Goal: Task Accomplishment & Management: Manage account settings

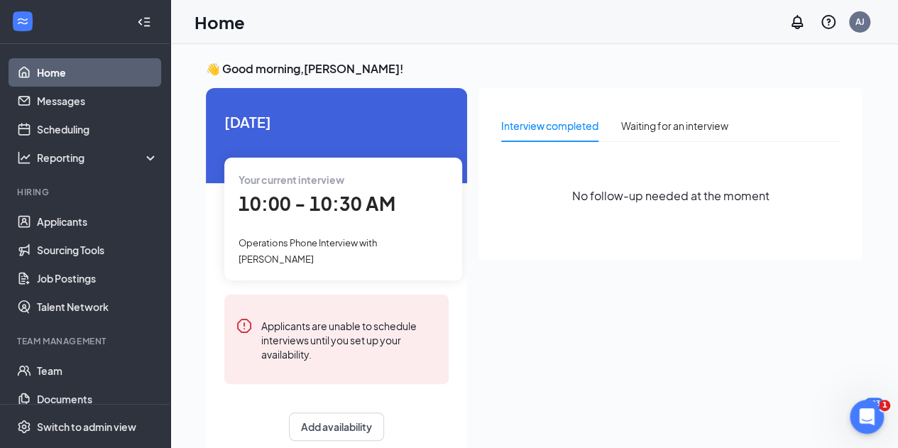
click at [327, 187] on div "Your current interview" at bounding box center [342, 180] width 209 height 16
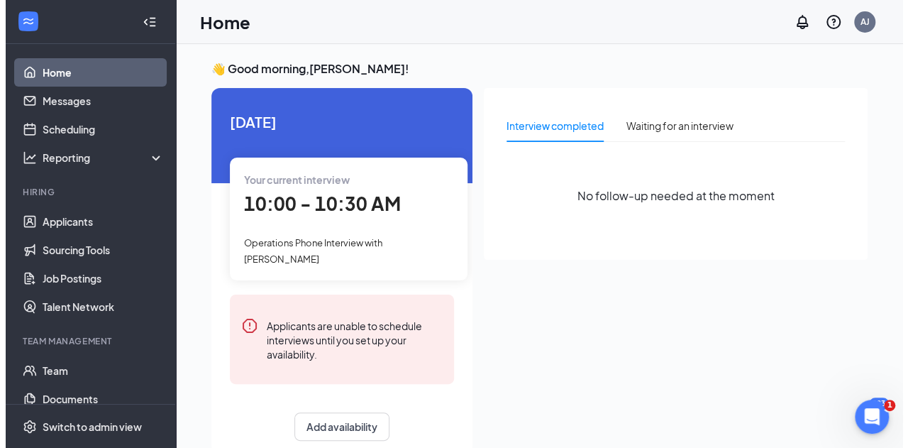
scroll to position [6, 0]
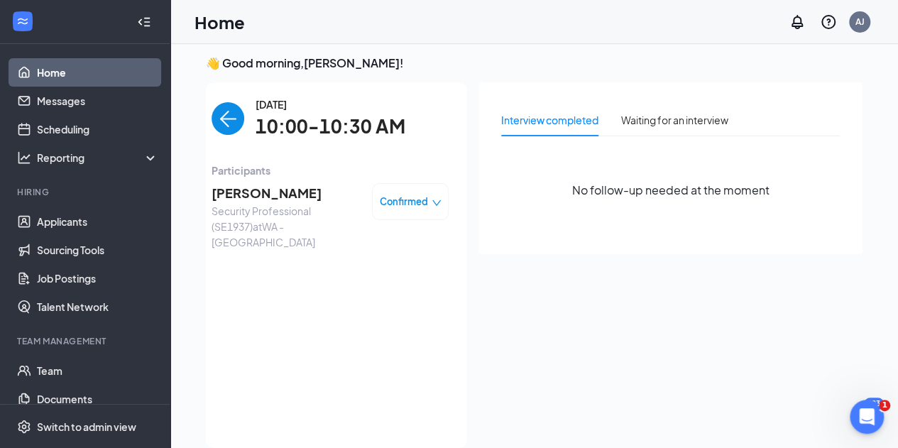
click at [258, 204] on span "Security Professional (SE1937) at [GEOGRAPHIC_DATA]" at bounding box center [285, 226] width 149 height 47
click at [259, 198] on span "[PERSON_NAME]" at bounding box center [285, 193] width 149 height 20
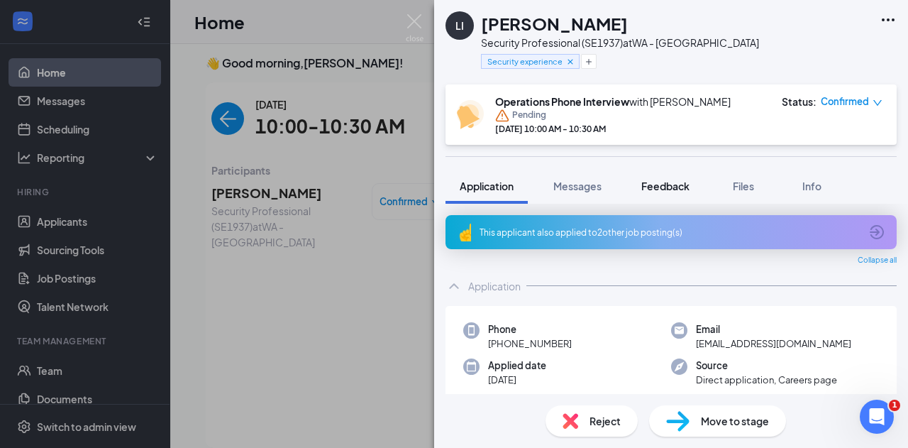
click at [671, 177] on button "Feedback" at bounding box center [665, 185] width 77 height 35
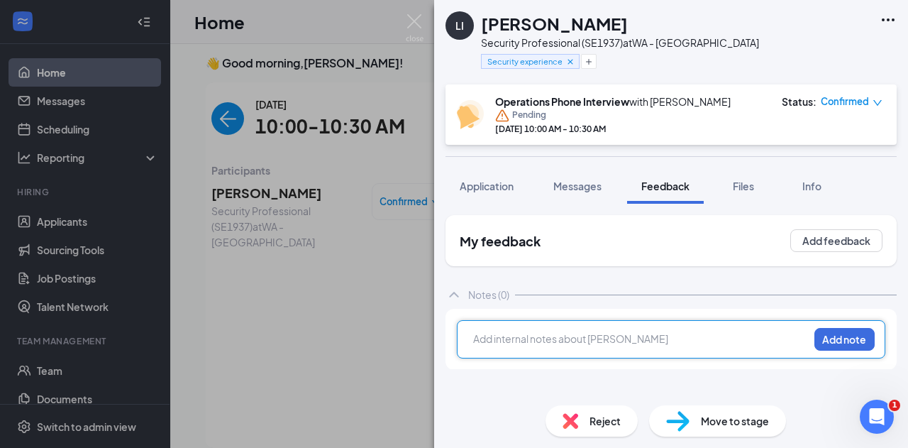
click at [619, 344] on div at bounding box center [641, 338] width 334 height 15
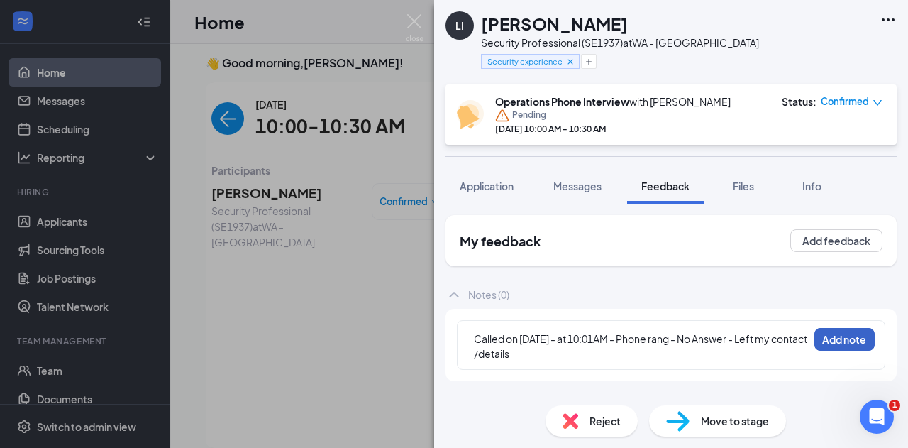
click at [823, 336] on button "Add note" at bounding box center [845, 339] width 60 height 23
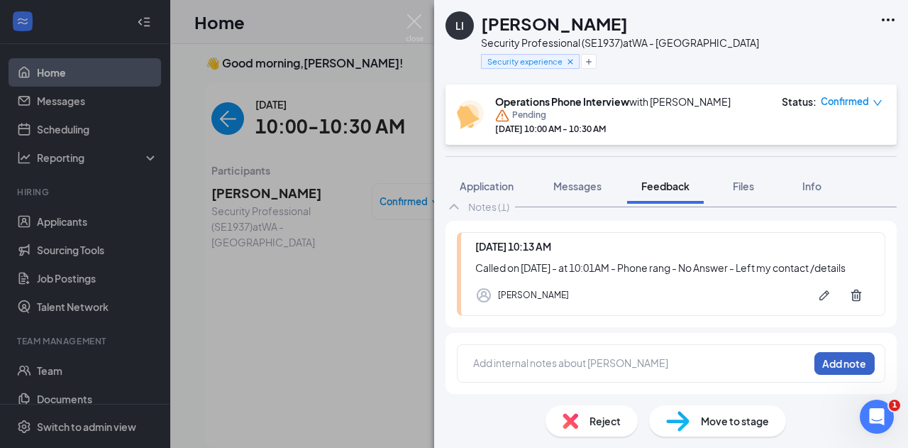
scroll to position [102, 0]
click at [865, 99] on span "Confirmed" at bounding box center [845, 101] width 48 height 14
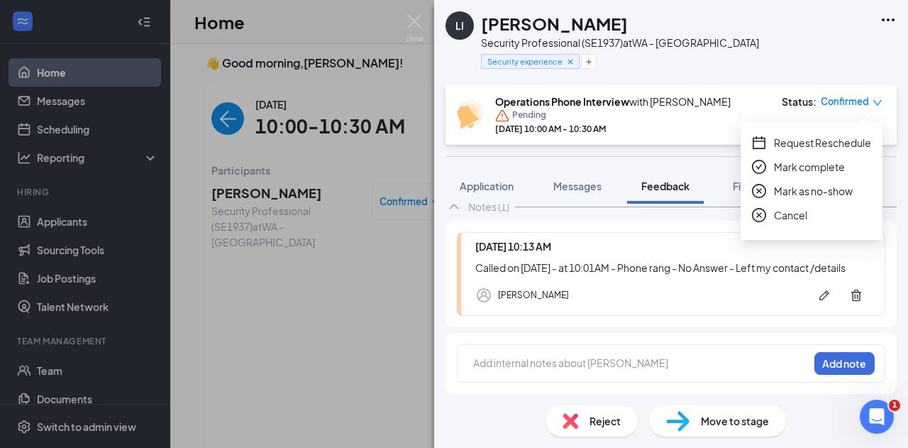
click at [835, 163] on span "Mark complete" at bounding box center [809, 167] width 71 height 16
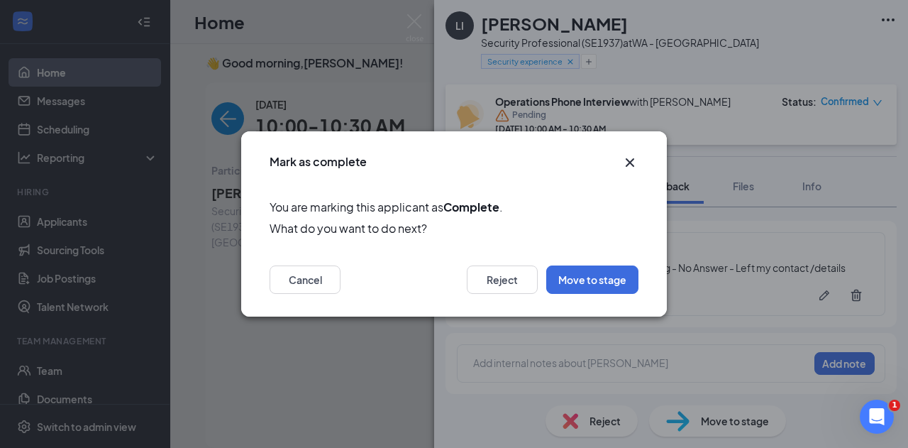
click at [628, 160] on icon "Cross" at bounding box center [630, 162] width 9 height 9
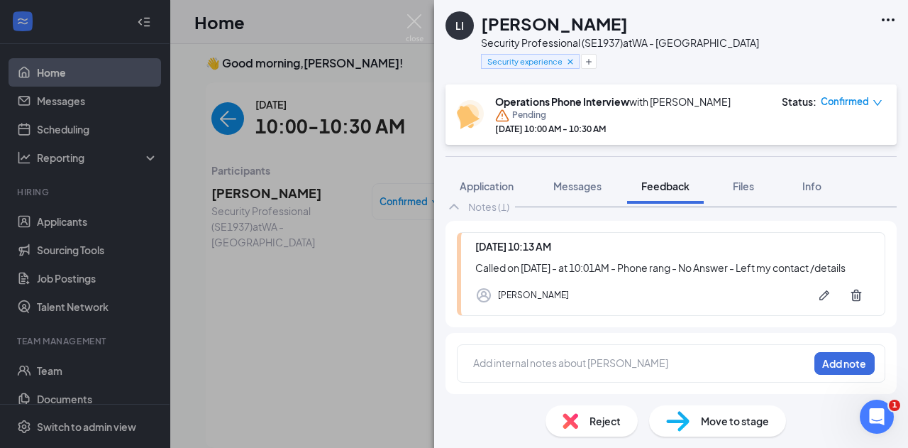
click at [849, 107] on span "Confirmed" at bounding box center [845, 101] width 48 height 14
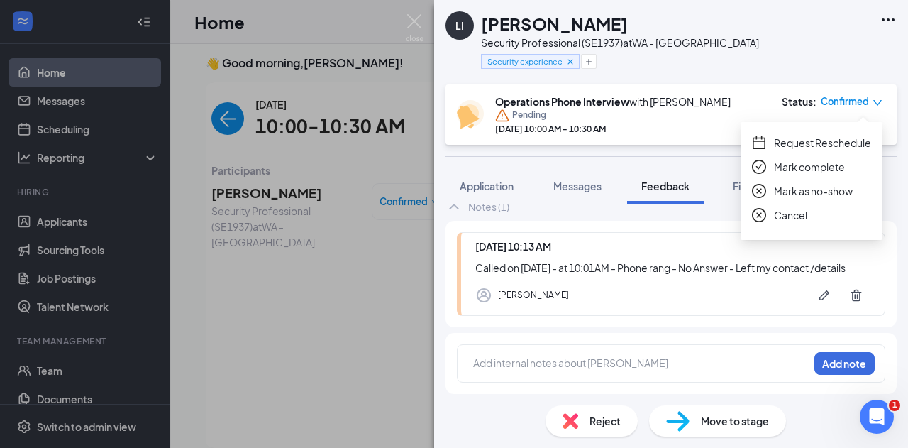
click at [812, 189] on span "Mark as no-show" at bounding box center [813, 191] width 79 height 16
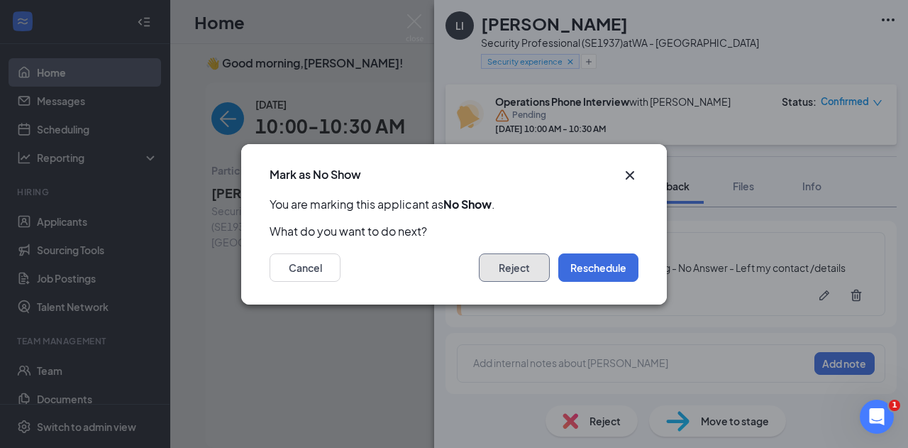
click at [522, 260] on button "Reject" at bounding box center [514, 267] width 71 height 28
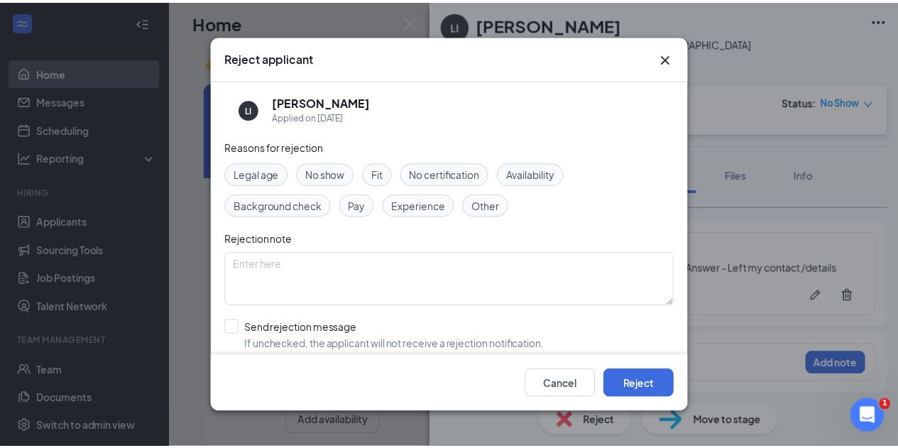
scroll to position [91, 0]
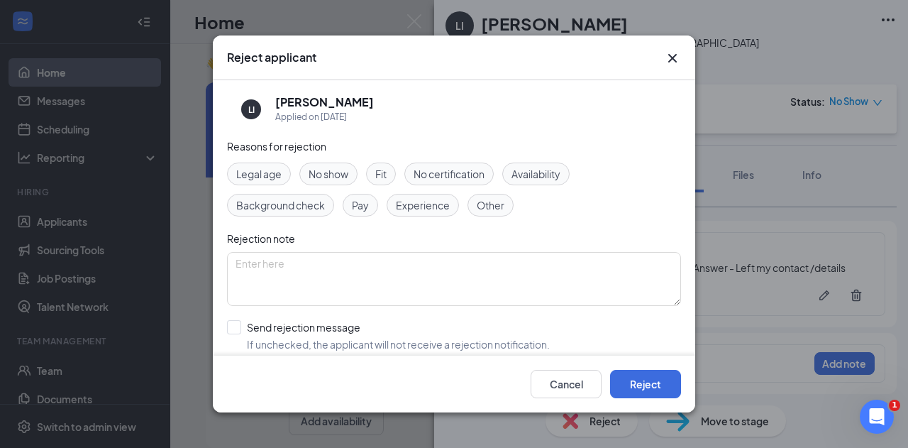
click at [332, 171] on span "No show" at bounding box center [329, 174] width 40 height 16
click at [237, 327] on input "Send rejection message If unchecked, the applicant will not receive a rejection…" at bounding box center [388, 335] width 323 height 31
checkbox input "true"
click at [263, 304] on textarea at bounding box center [454, 279] width 454 height 54
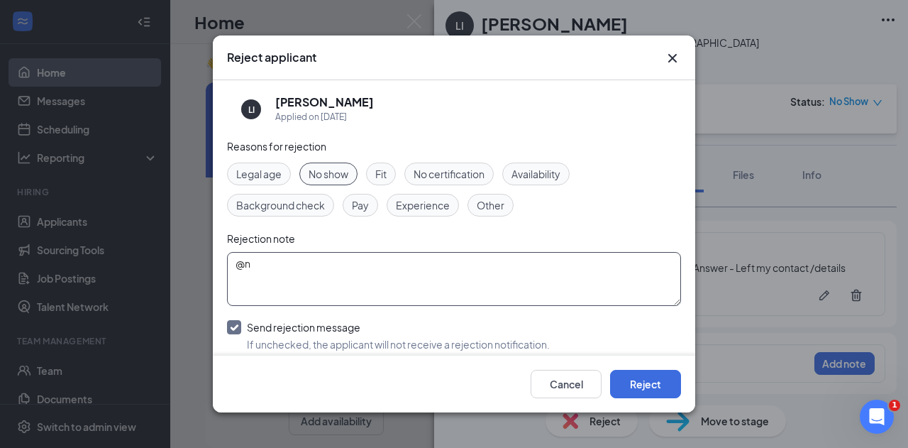
type textarea "@"
type textarea "C"
type textarea "NCNS (Phone Rang - no response 2nd Interview )"
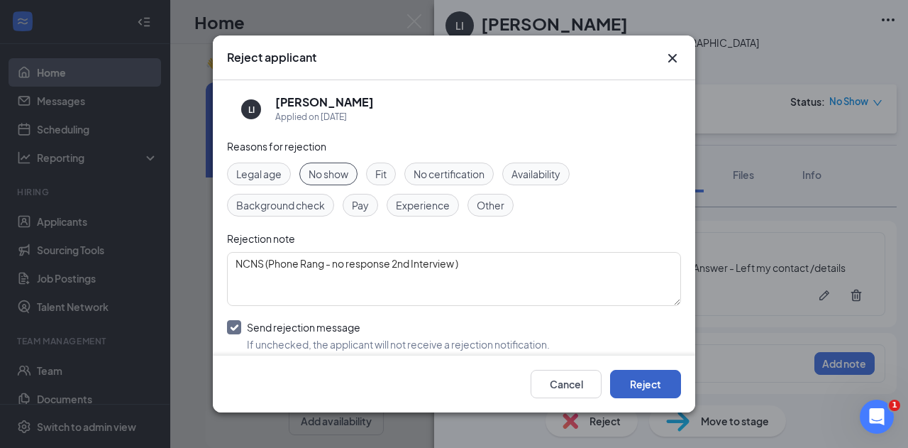
click at [637, 377] on button "Reject" at bounding box center [645, 384] width 71 height 28
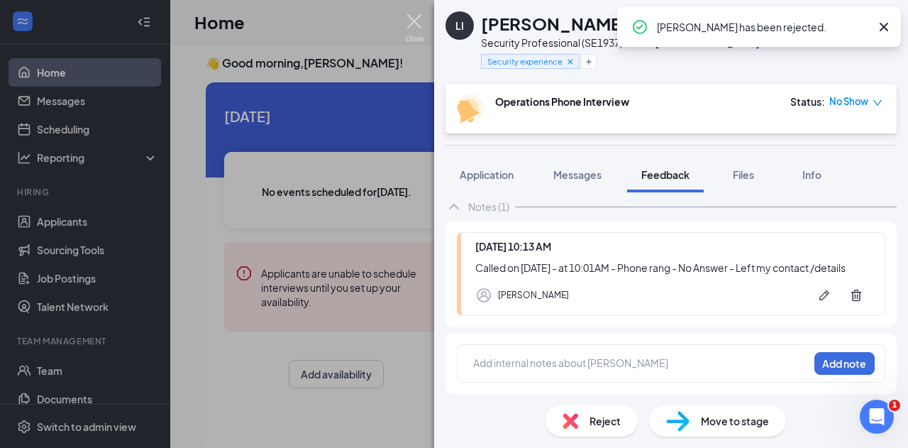
click at [419, 19] on img at bounding box center [415, 28] width 18 height 28
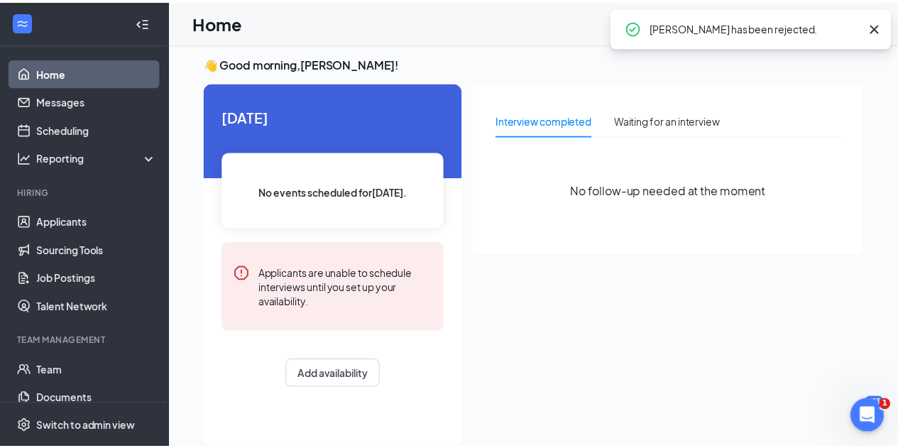
scroll to position [0, 131]
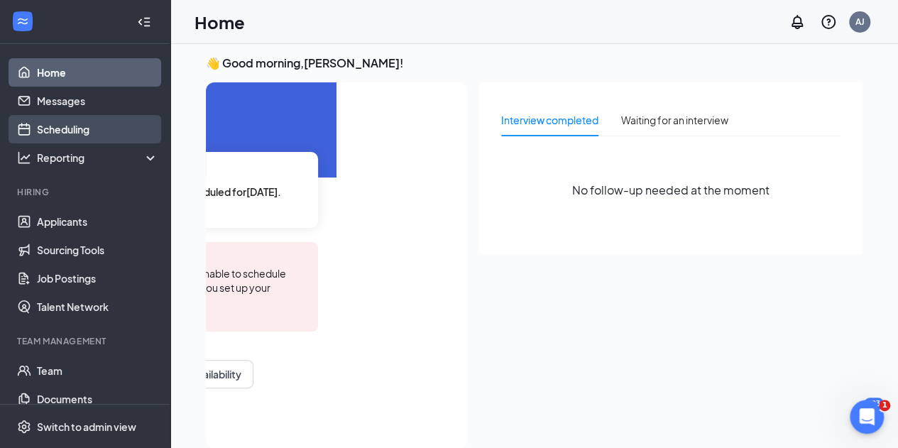
click at [82, 134] on link "Scheduling" at bounding box center [97, 129] width 121 height 28
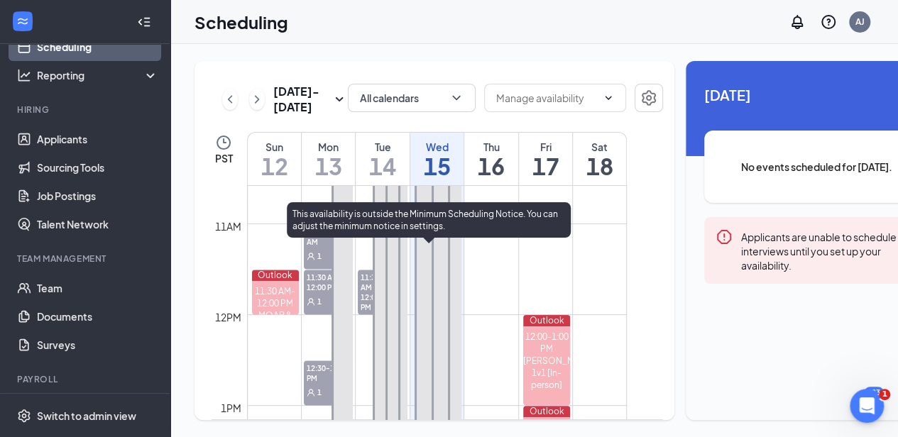
scroll to position [964, 0]
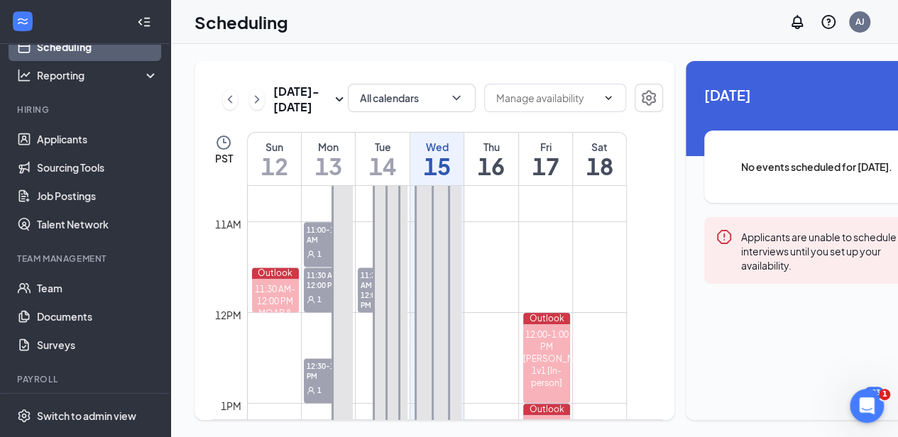
click at [367, 306] on span "11:30 AM-12:00 PM" at bounding box center [370, 290] width 24 height 44
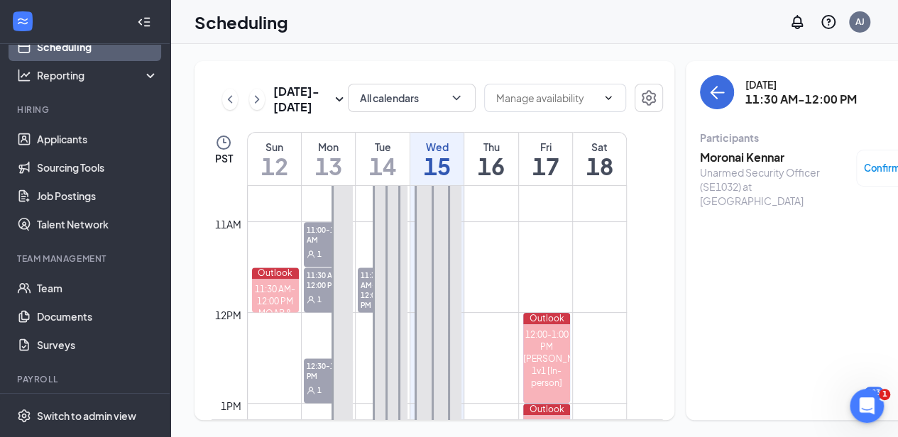
click at [867, 164] on span "Confirmed" at bounding box center [888, 168] width 48 height 14
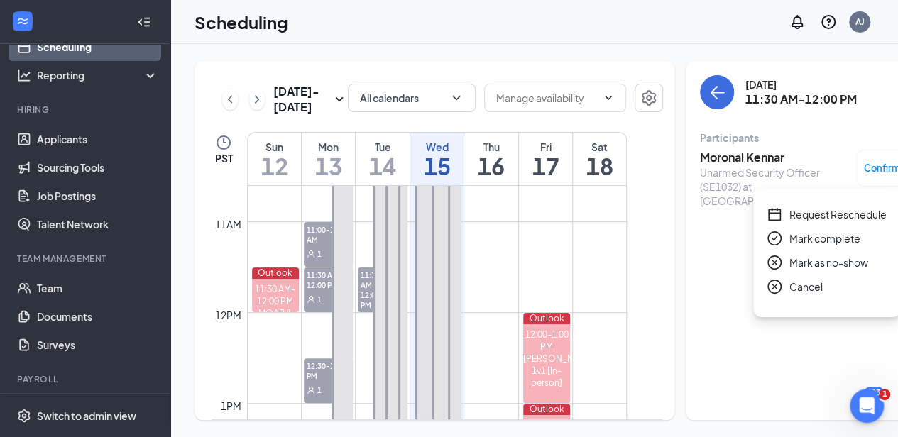
click at [803, 266] on span "Mark as no-show" at bounding box center [828, 263] width 79 height 16
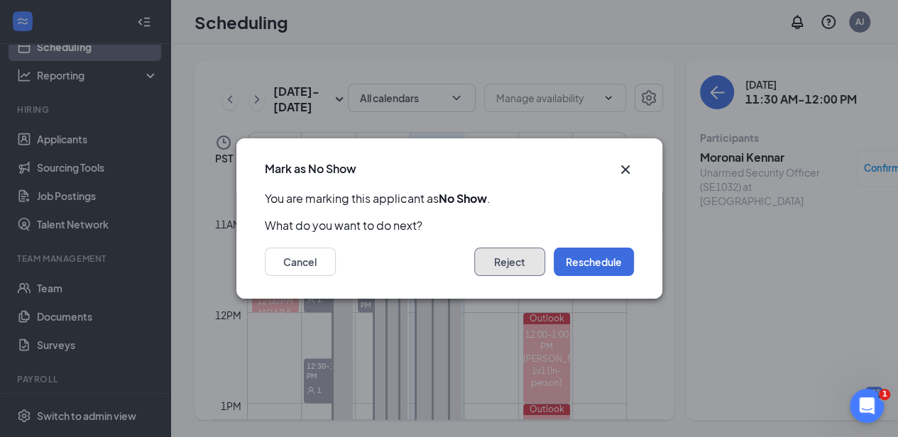
click at [526, 265] on button "Reject" at bounding box center [509, 262] width 71 height 28
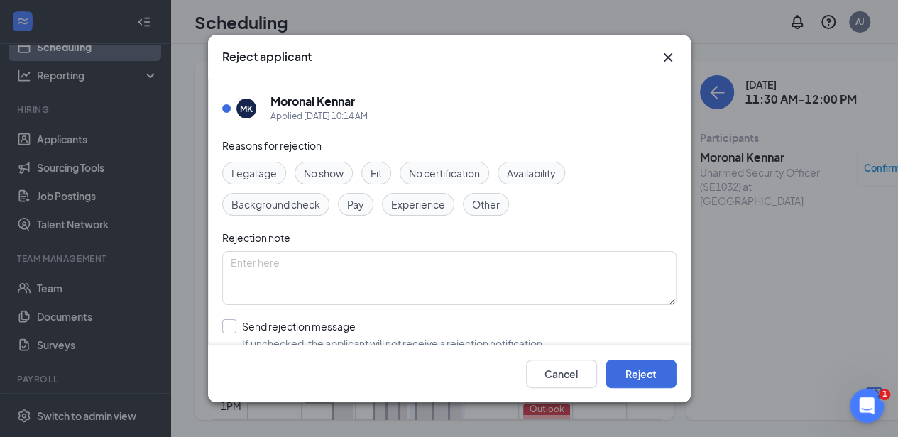
click at [233, 324] on input "Send rejection message If unchecked, the applicant will not receive a rejection…" at bounding box center [383, 334] width 323 height 31
checkbox input "true"
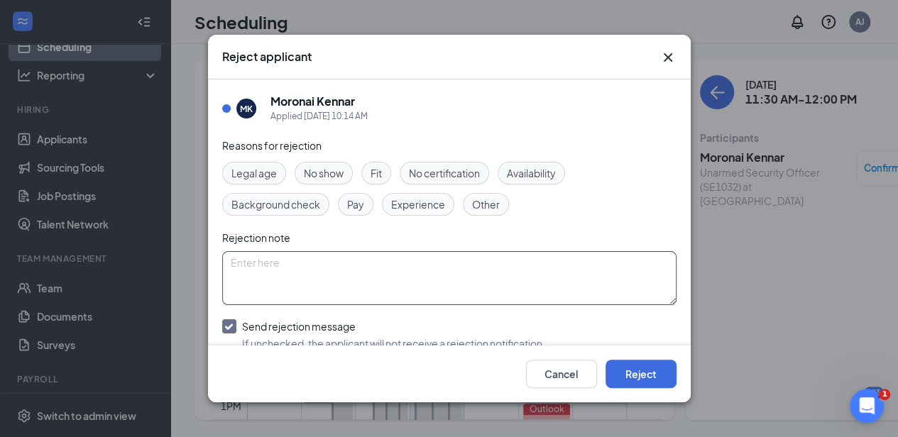
click at [367, 263] on textarea at bounding box center [449, 278] width 454 height 54
type textarea "N"
drag, startPoint x: 556, startPoint y: 258, endPoint x: 219, endPoint y: 258, distance: 337.1
click at [219, 258] on div "MK [PERSON_NAME] Applied [DATE] 10:15 AM Reasons for rejection Legal age No sho…" at bounding box center [449, 211] width 483 height 265
type textarea "Called at [DATE] - at 11:32AM - No Response - Left VM & Text"
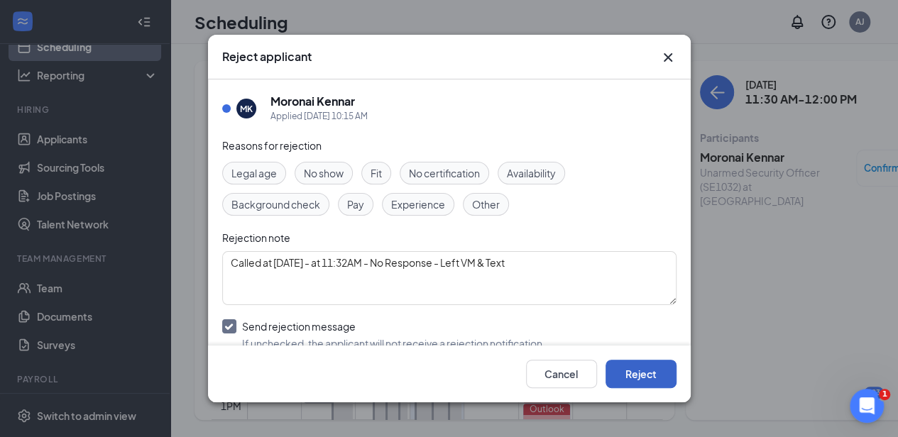
click at [637, 370] on button "Reject" at bounding box center [640, 374] width 71 height 28
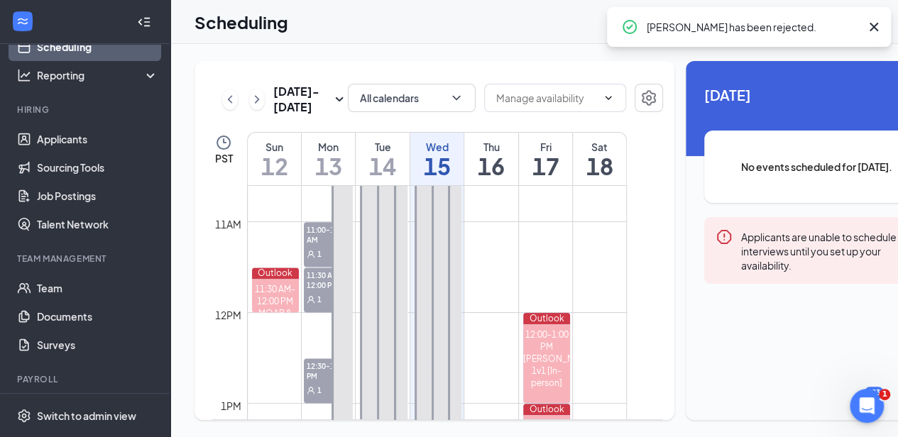
click at [312, 246] on span "11:00-11:30 AM" at bounding box center [329, 234] width 50 height 24
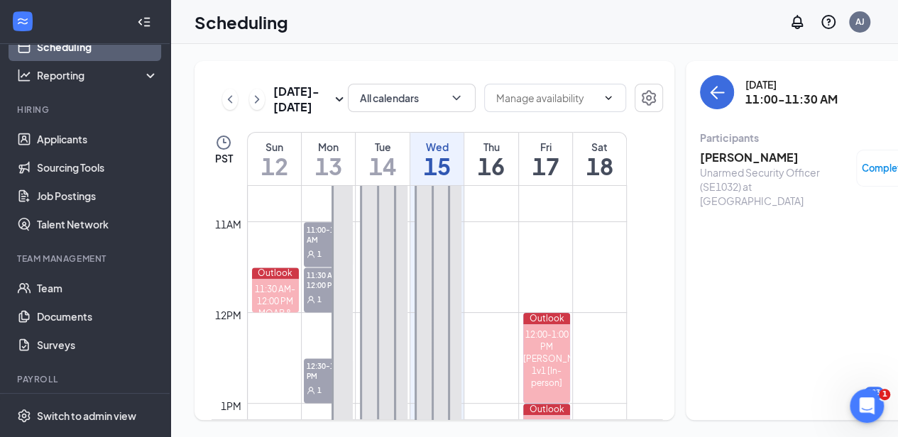
click at [318, 304] on span "1" at bounding box center [319, 300] width 4 height 10
click at [328, 383] on span "12:30-1:00 PM" at bounding box center [329, 370] width 50 height 24
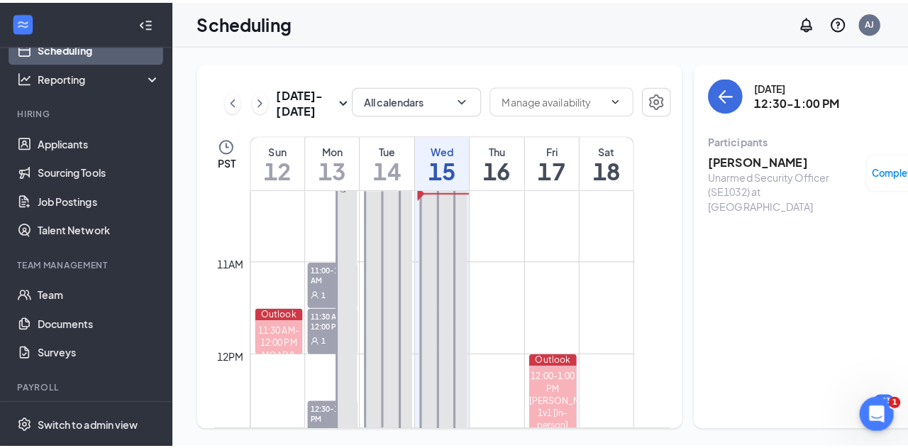
scroll to position [935, 0]
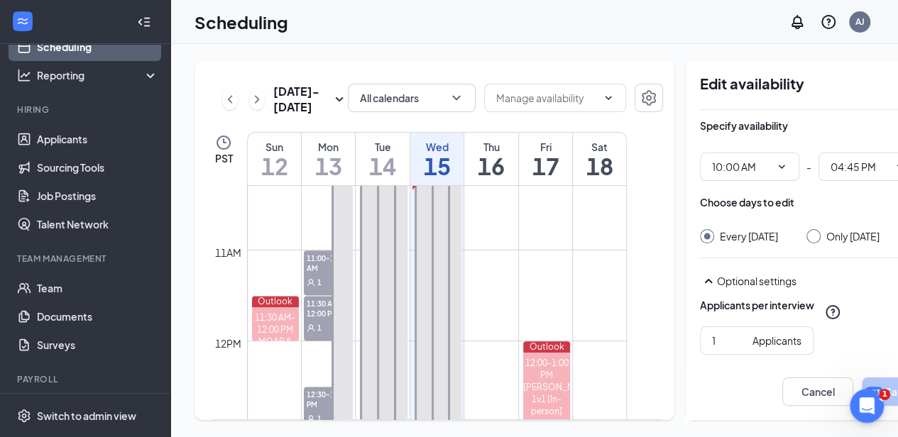
click at [325, 320] on span "11:30 AM-12:00 PM" at bounding box center [329, 308] width 50 height 24
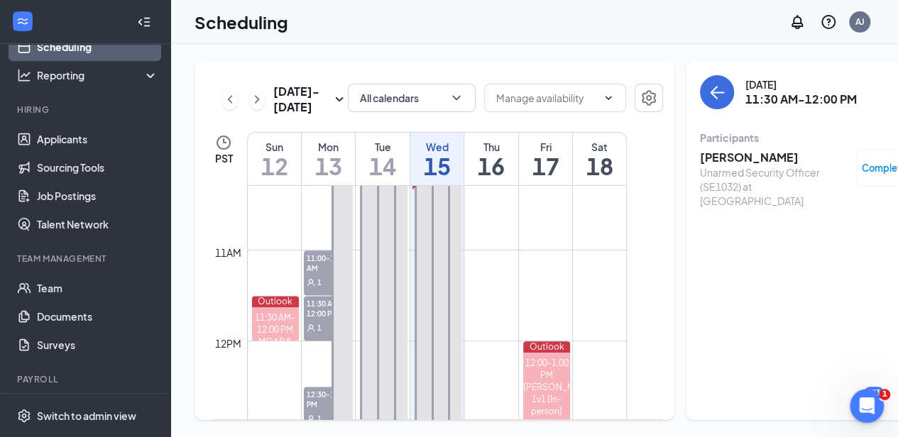
click at [742, 157] on h3 "[PERSON_NAME]" at bounding box center [774, 158] width 149 height 16
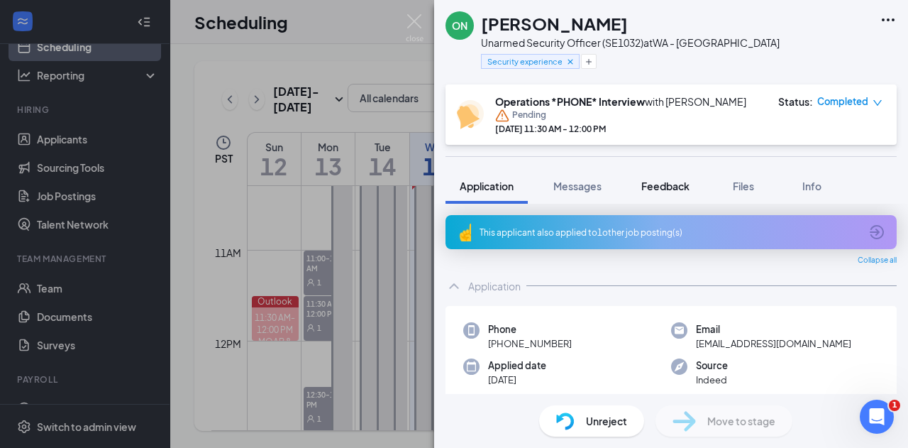
click at [683, 181] on span "Feedback" at bounding box center [666, 186] width 48 height 13
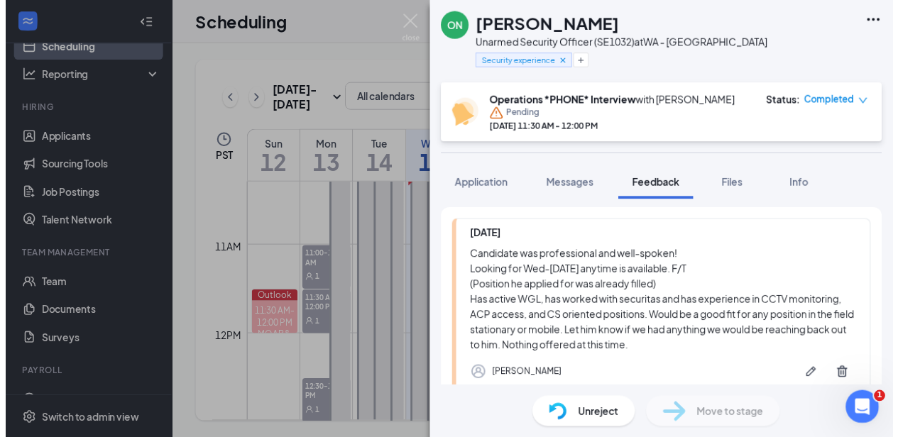
scroll to position [158, 0]
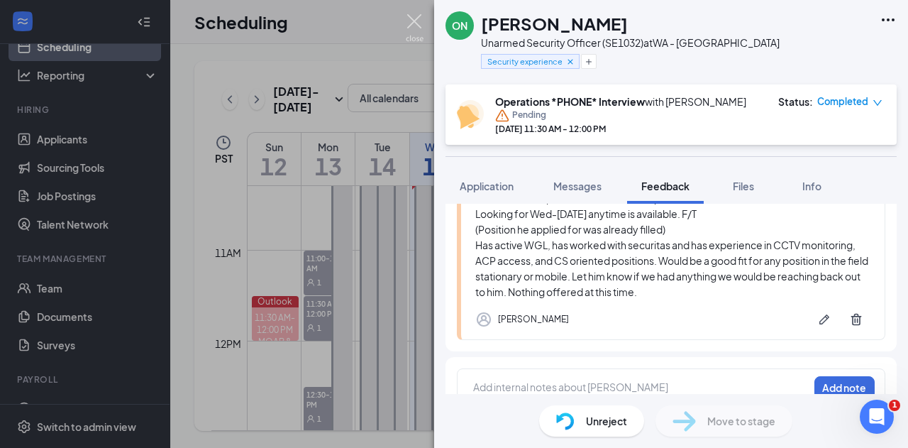
click at [419, 22] on img at bounding box center [415, 28] width 18 height 28
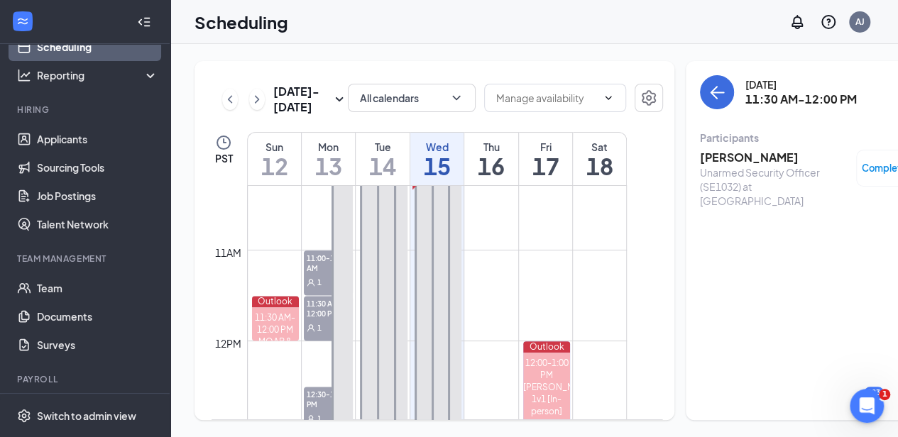
click at [319, 320] on span "11:30 AM-12:00 PM" at bounding box center [329, 308] width 50 height 24
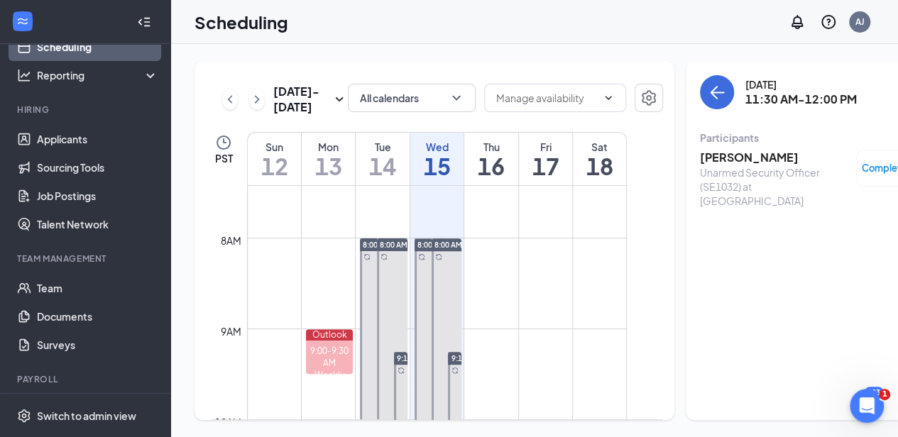
scroll to position [675, 0]
click at [390, 250] on span "8:00 AM-5:00 PM" at bounding box center [409, 245] width 59 height 10
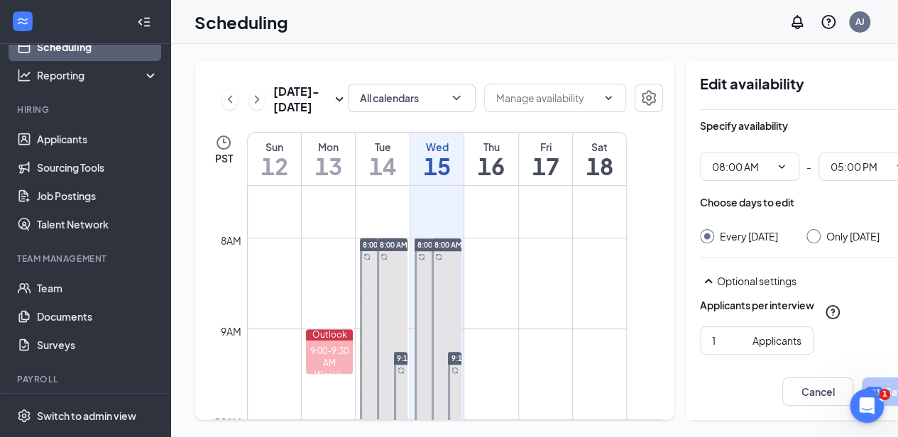
click at [368, 250] on span "8:00 AM-5:00 PM" at bounding box center [392, 245] width 59 height 10
click at [519, 283] on td at bounding box center [437, 271] width 380 height 23
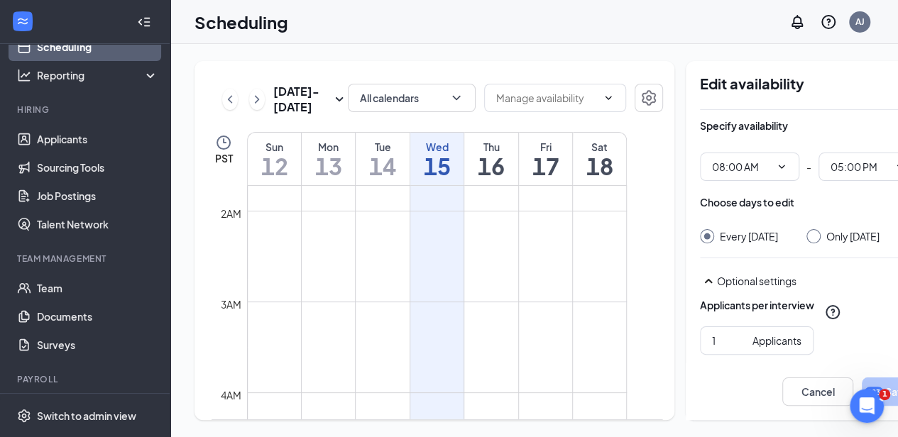
scroll to position [155, 0]
